Goal: Share content: Share content

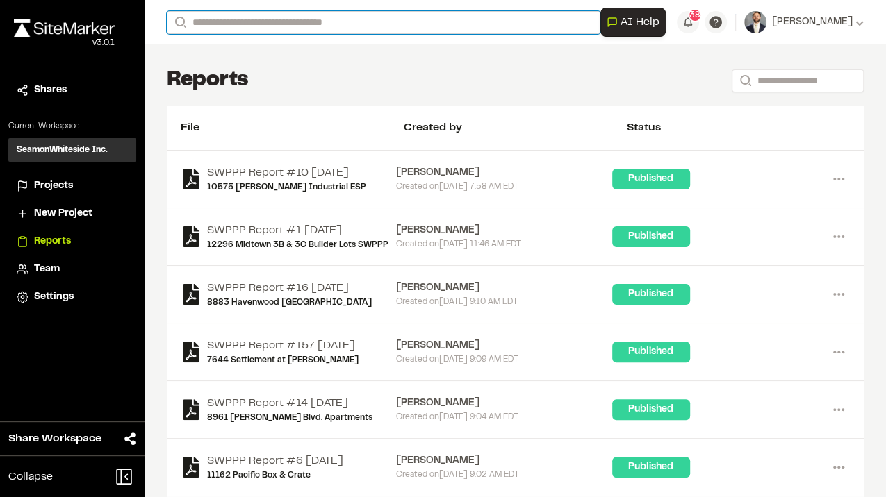
click at [255, 18] on input "Search" at bounding box center [384, 22] width 434 height 23
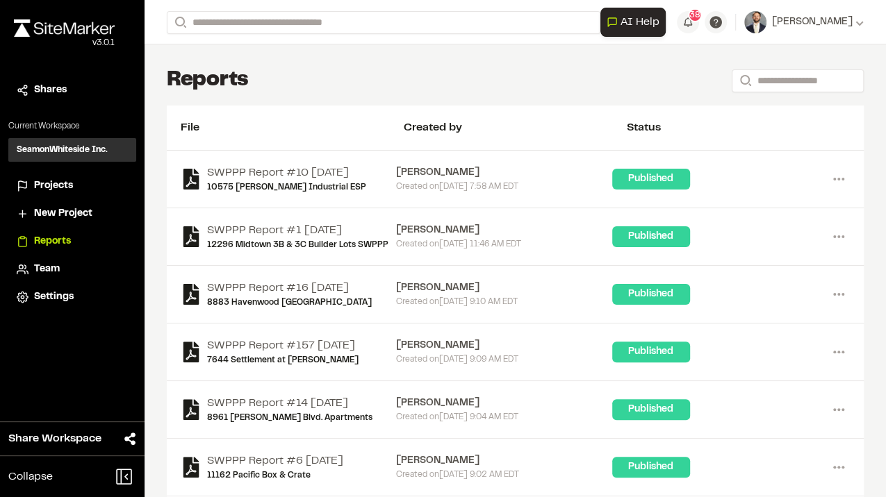
click at [280, 170] on p "[GEOGRAPHIC_DATA] , [GEOGRAPHIC_DATA]" at bounding box center [290, 177] width 229 height 15
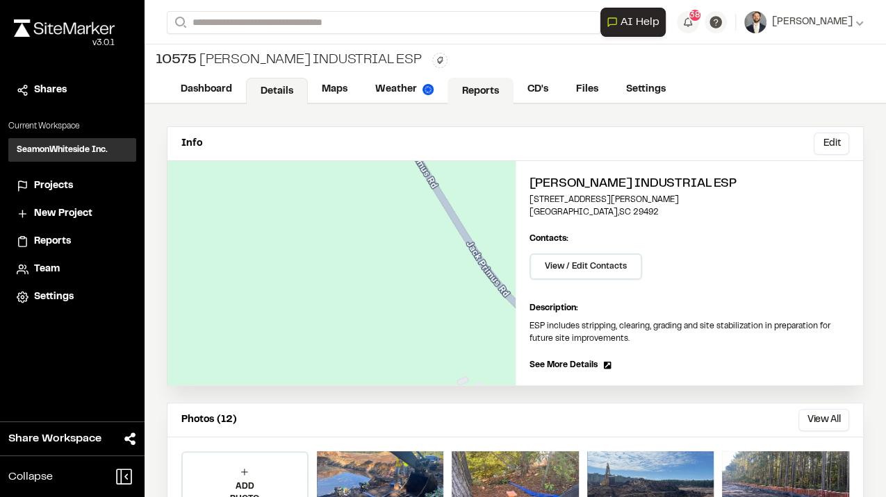
click at [488, 90] on link "Reports" at bounding box center [480, 91] width 66 height 26
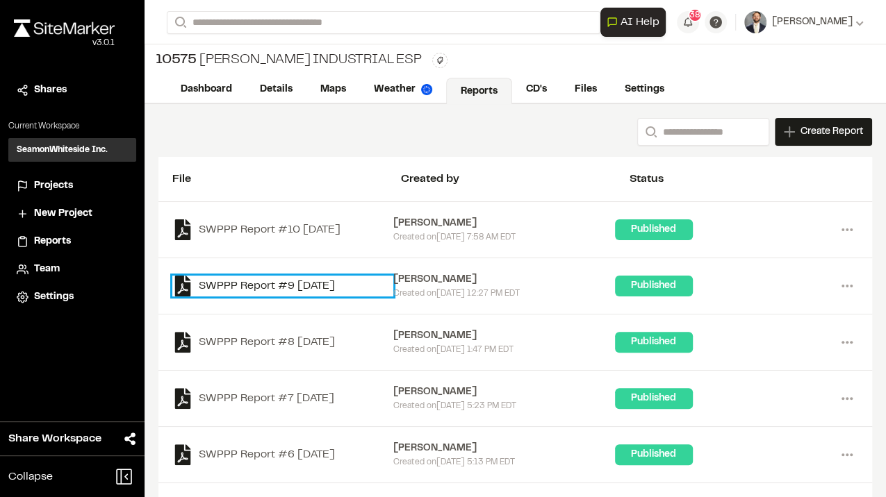
click at [289, 287] on link "SWPPP Report #9 [DATE]" at bounding box center [282, 286] width 221 height 21
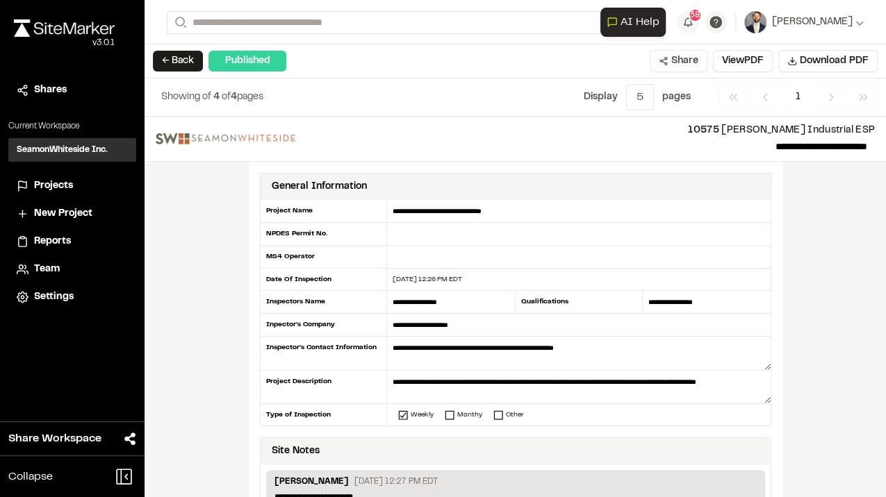
click at [702, 58] on button "Share" at bounding box center [679, 61] width 58 height 22
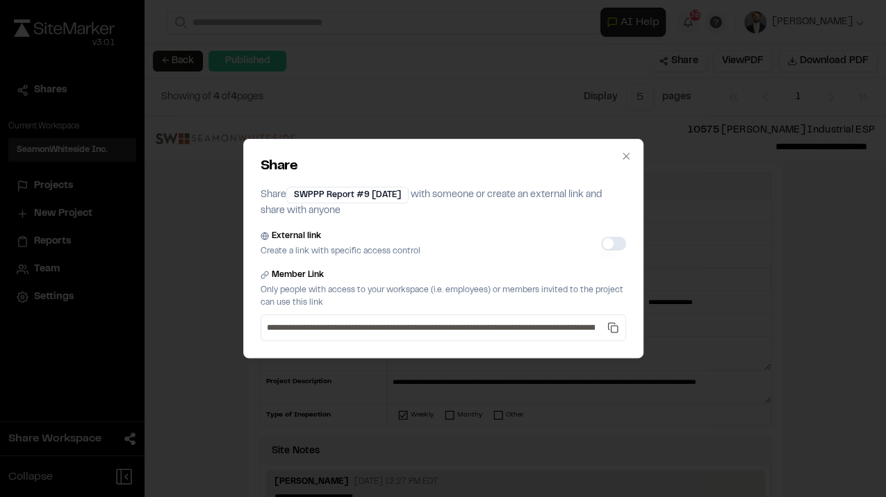
click at [612, 244] on button "External link" at bounding box center [613, 244] width 25 height 14
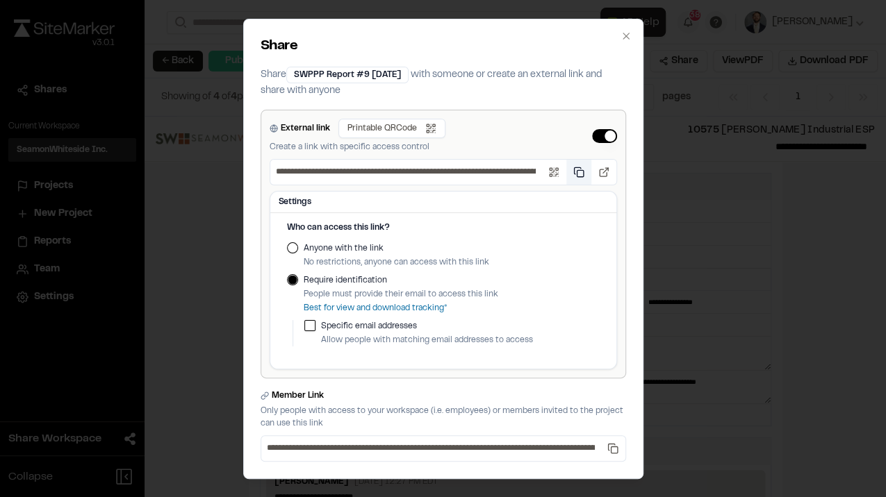
click at [582, 173] on button "Copy public link" at bounding box center [578, 172] width 25 height 25
drag, startPoint x: 619, startPoint y: 37, endPoint x: 611, endPoint y: 28, distance: 11.8
click at [620, 35] on icon "button" at bounding box center [625, 36] width 11 height 11
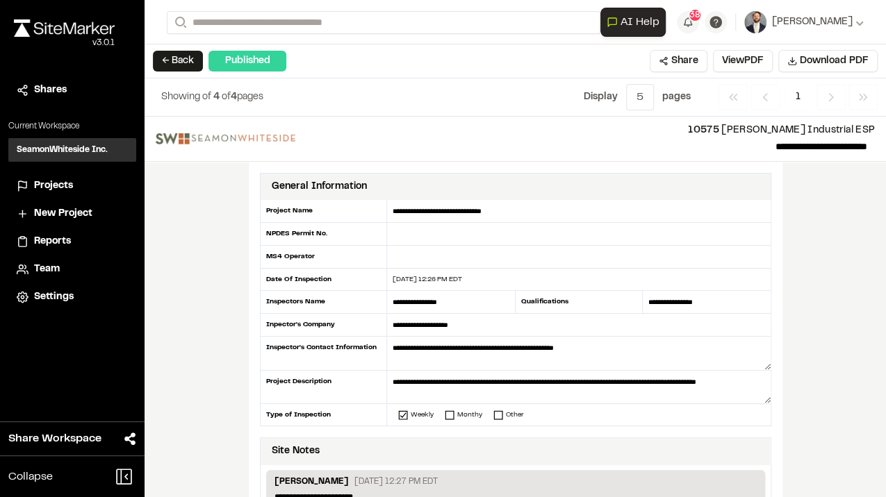
click at [178, 58] on button "← Back" at bounding box center [178, 61] width 50 height 21
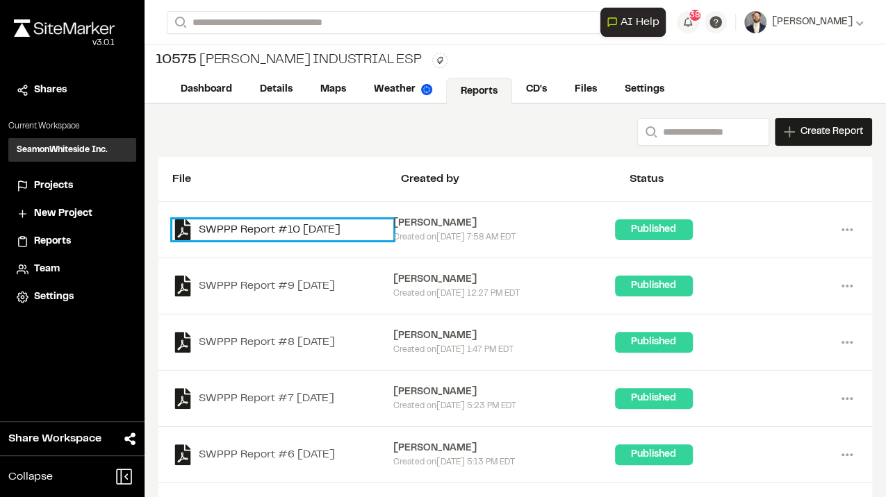
click at [290, 226] on link "SWPPP Report #10 [DATE]" at bounding box center [282, 230] width 221 height 21
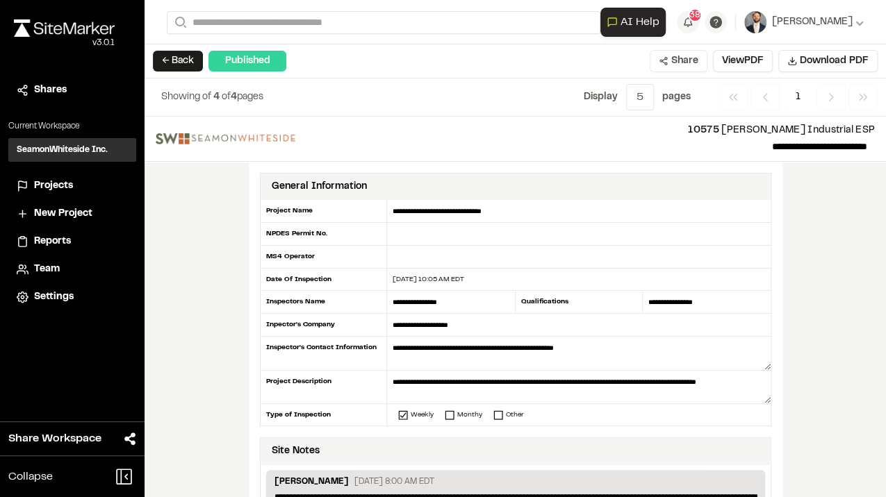
click at [666, 60] on icon at bounding box center [664, 61] width 10 height 10
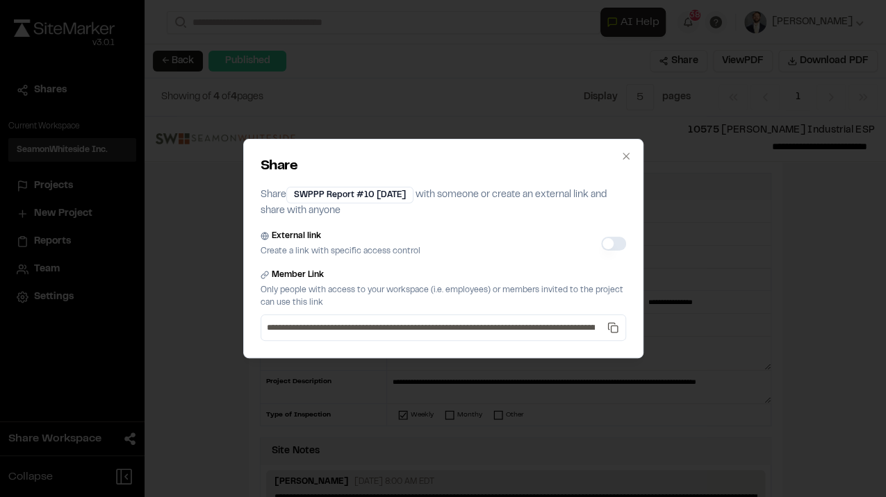
click at [615, 243] on button "External link" at bounding box center [613, 244] width 25 height 14
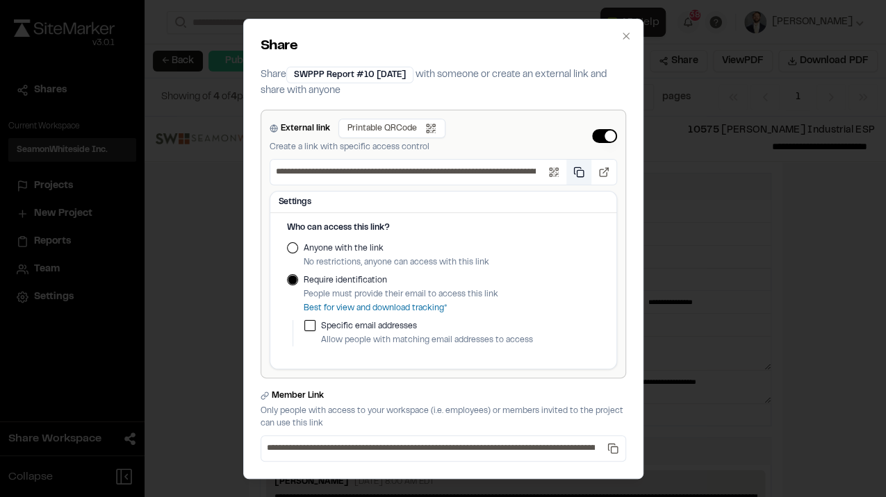
click at [574, 175] on button "Copy public link" at bounding box center [578, 172] width 25 height 25
click at [622, 35] on icon "button" at bounding box center [625, 36] width 11 height 11
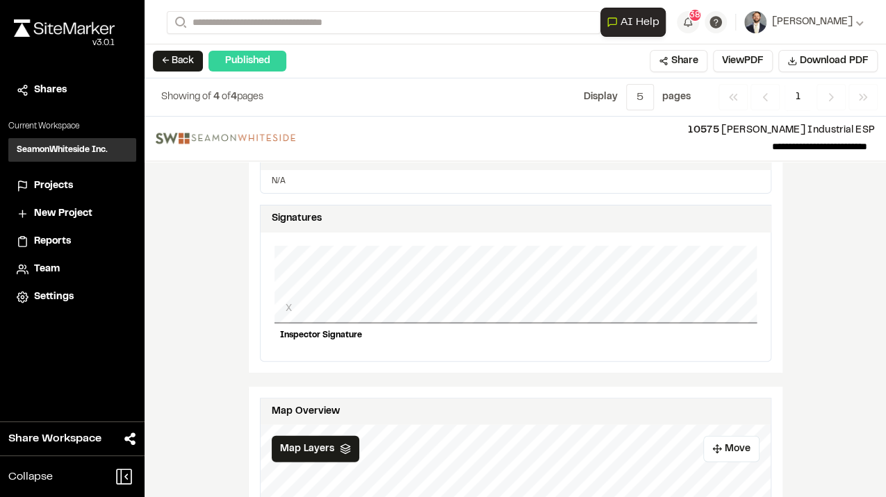
scroll to position [1482, 0]
